Goal: Transaction & Acquisition: Obtain resource

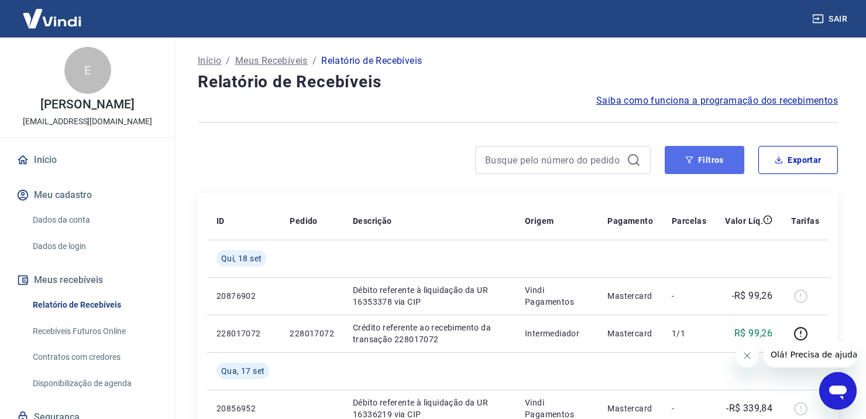
click at [718, 160] on button "Filtros" at bounding box center [705, 160] width 80 height 28
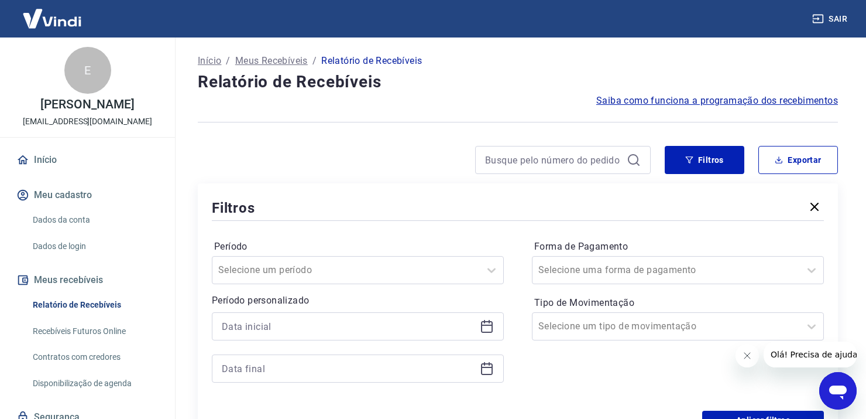
click at [485, 328] on icon at bounding box center [487, 326] width 14 height 14
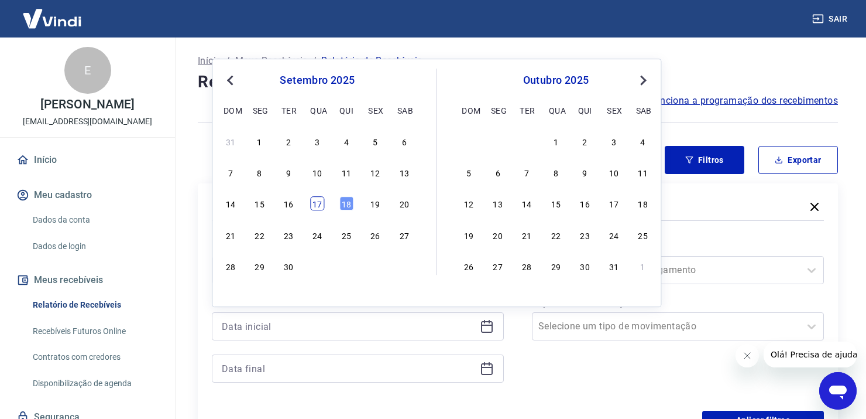
click at [318, 205] on div "17" at bounding box center [317, 204] width 14 height 14
type input "17/09/2025"
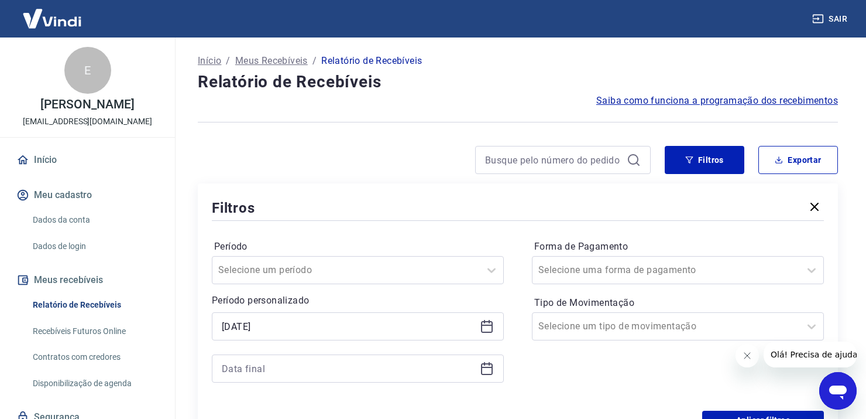
click at [485, 369] on icon at bounding box center [487, 368] width 14 height 14
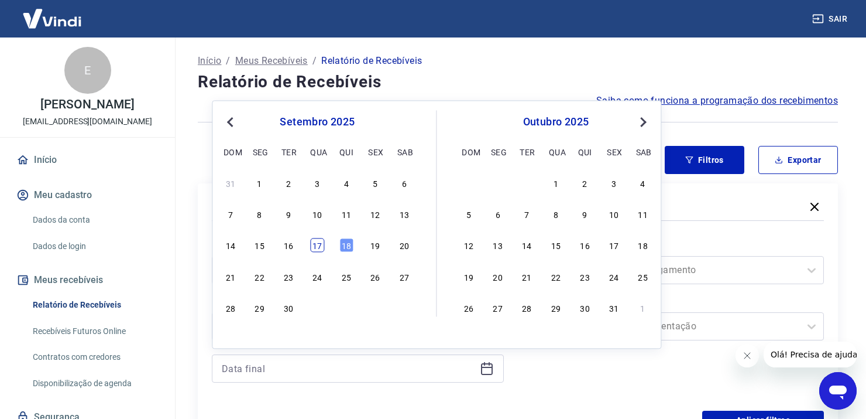
click at [316, 245] on div "17" at bounding box center [317, 245] width 14 height 14
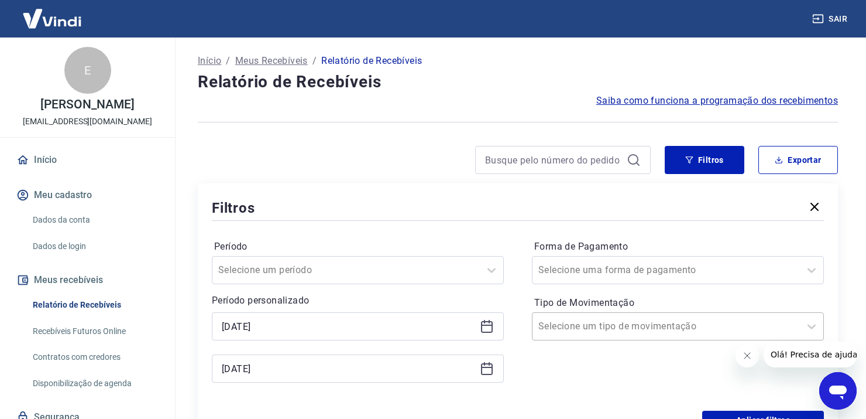
type input "17/09/2025"
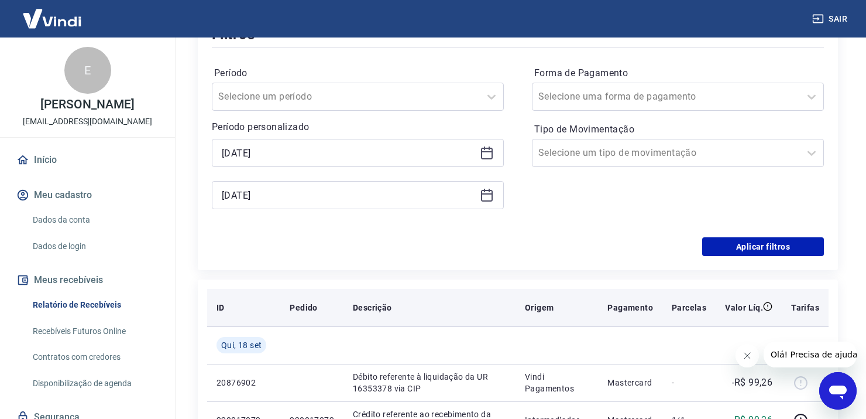
scroll to position [176, 0]
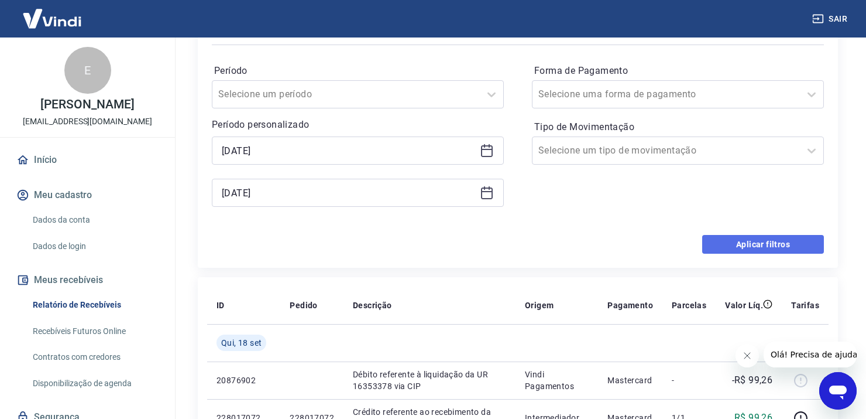
click at [739, 240] on button "Aplicar filtros" at bounding box center [763, 244] width 122 height 19
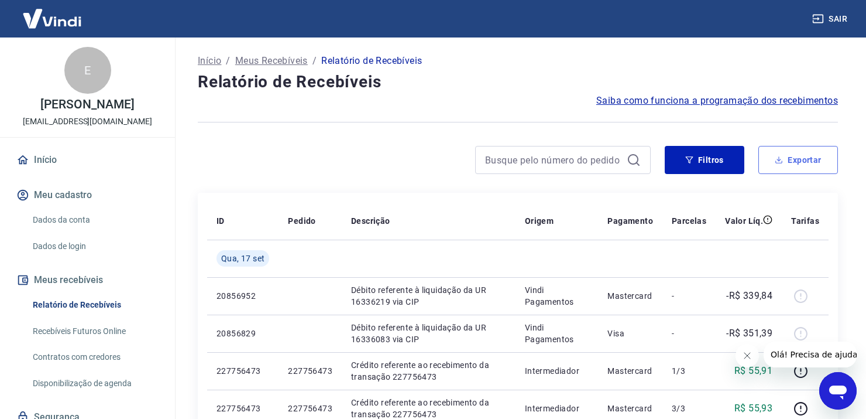
click at [794, 160] on button "Exportar" at bounding box center [799, 160] width 80 height 28
type input "17/09/2025"
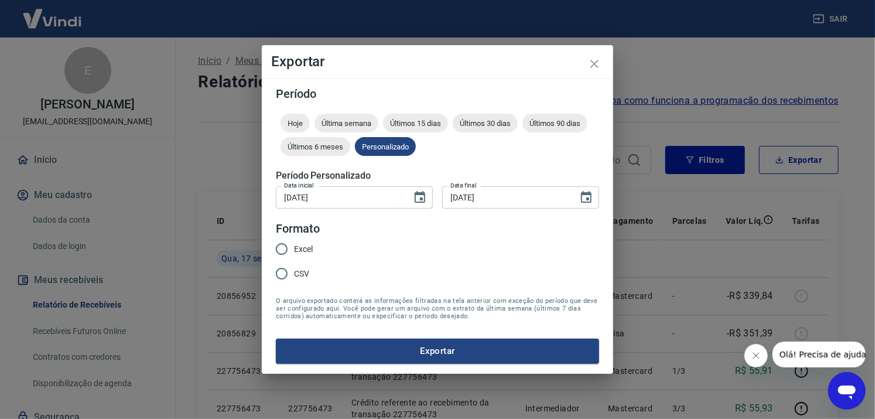
click at [301, 246] on span "Excel" at bounding box center [303, 249] width 19 height 12
click at [294, 246] on input "Excel" at bounding box center [281, 249] width 25 height 25
radio input "true"
click at [447, 357] on button "Exportar" at bounding box center [437, 350] width 323 height 25
